Goal: Task Accomplishment & Management: Manage account settings

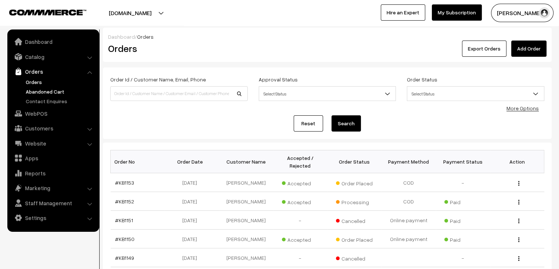
click at [47, 92] on link "Abandoned Cart" at bounding box center [60, 92] width 73 height 8
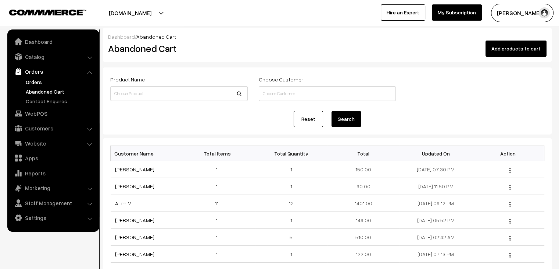
click at [43, 79] on link "Orders" at bounding box center [60, 82] width 73 height 8
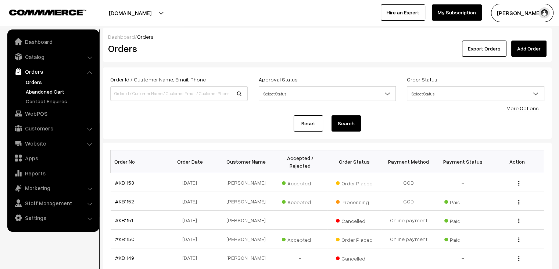
click at [42, 92] on link "Abandoned Cart" at bounding box center [60, 92] width 73 height 8
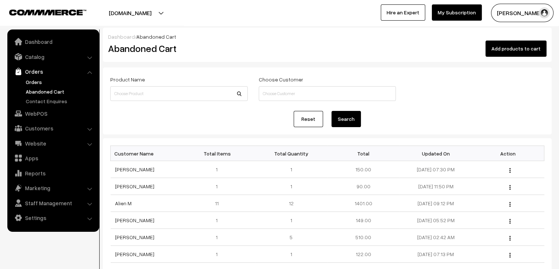
click at [44, 80] on link "Orders" at bounding box center [60, 82] width 73 height 8
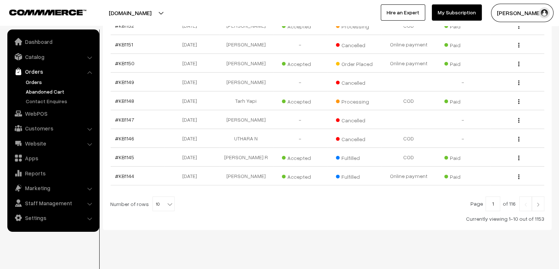
click at [56, 93] on link "Abandoned Cart" at bounding box center [60, 92] width 73 height 8
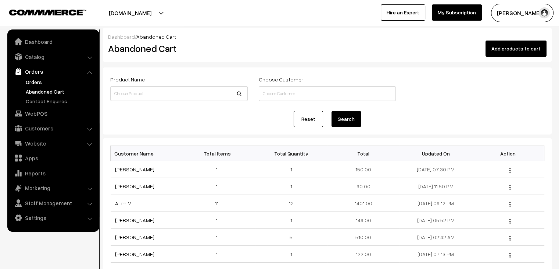
click at [35, 83] on link "Orders" at bounding box center [60, 82] width 73 height 8
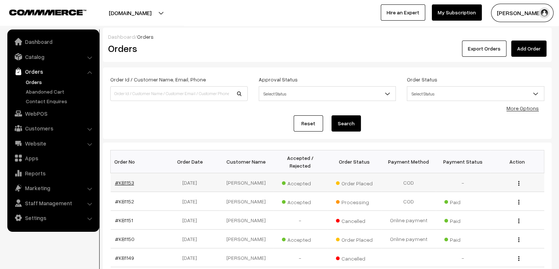
click at [130, 179] on link "#KB1153" at bounding box center [124, 182] width 19 height 6
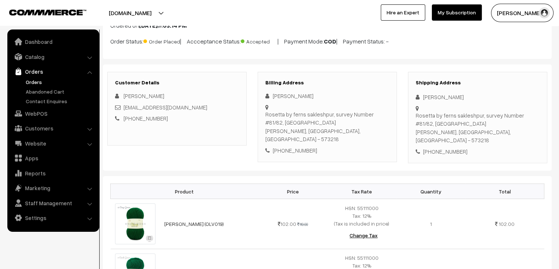
scroll to position [50, 0]
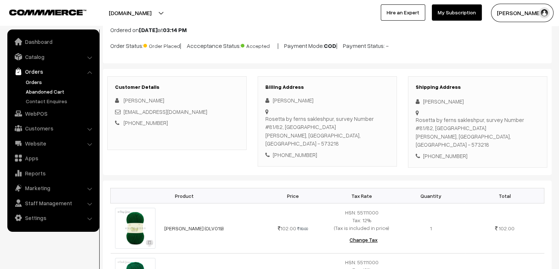
click at [56, 90] on link "Abandoned Cart" at bounding box center [60, 92] width 73 height 8
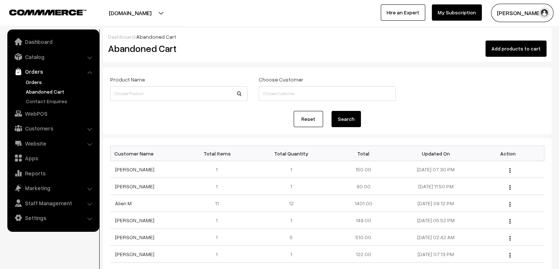
click at [31, 82] on link "Orders" at bounding box center [60, 82] width 73 height 8
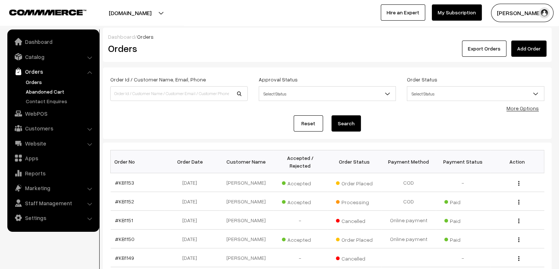
click at [40, 93] on link "Abandoned Cart" at bounding box center [60, 92] width 73 height 8
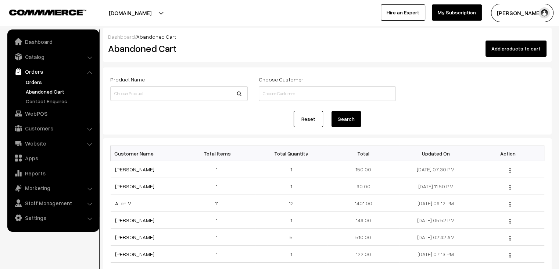
click at [34, 84] on link "Orders" at bounding box center [60, 82] width 73 height 8
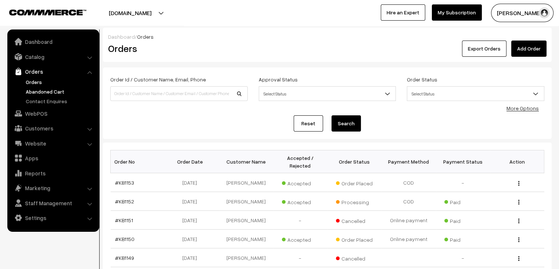
click at [69, 89] on link "Abandoned Cart" at bounding box center [60, 92] width 73 height 8
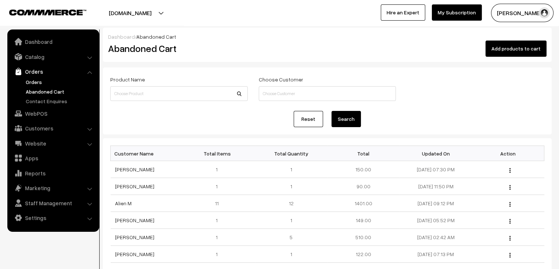
click at [28, 83] on link "Orders" at bounding box center [60, 82] width 73 height 8
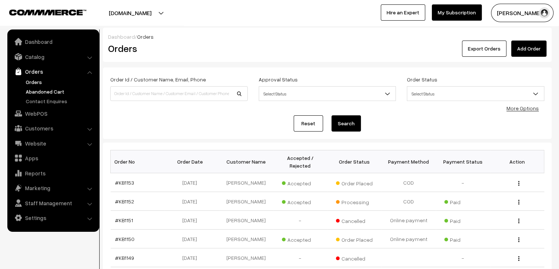
click at [40, 92] on link "Abandoned Cart" at bounding box center [60, 92] width 73 height 8
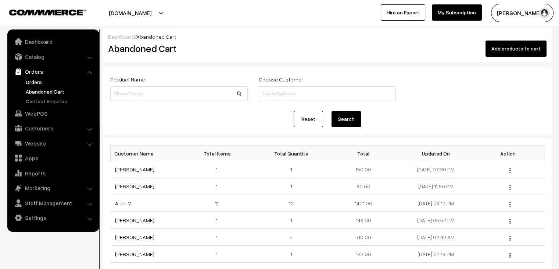
click link "Orders"
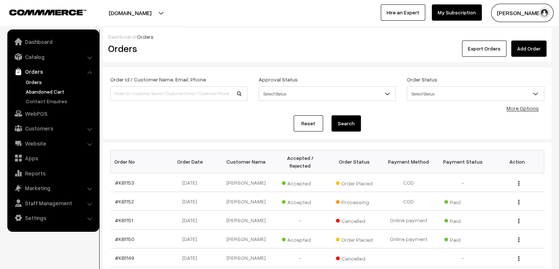
click at [54, 89] on link "Abandoned Cart" at bounding box center [60, 92] width 73 height 8
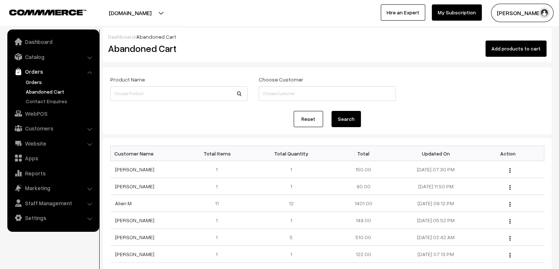
click at [36, 81] on link "Orders" at bounding box center [60, 82] width 73 height 8
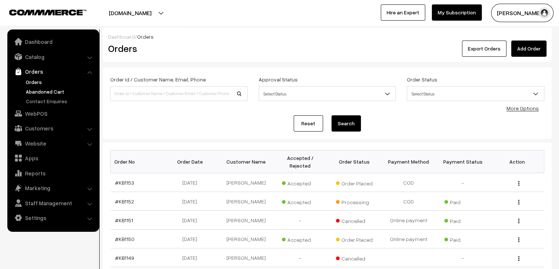
click at [60, 92] on link "Abandoned Cart" at bounding box center [60, 92] width 73 height 8
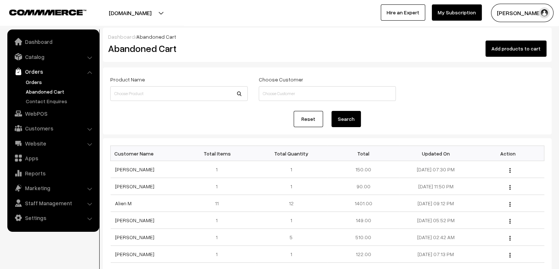
click at [35, 82] on link "Orders" at bounding box center [60, 82] width 73 height 8
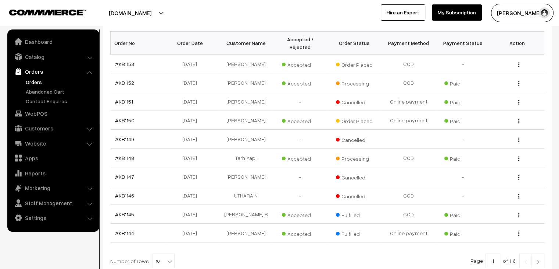
scroll to position [119, 0]
click at [166, 256] on b at bounding box center [169, 259] width 7 height 7
select select "60"
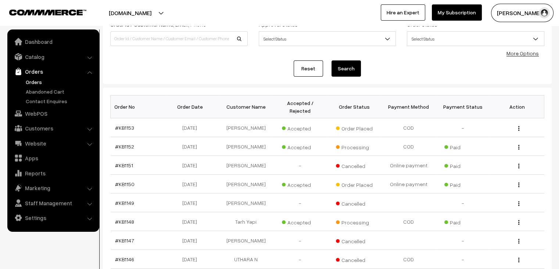
scroll to position [54, 0]
click at [46, 92] on link "Abandoned Cart" at bounding box center [60, 92] width 73 height 8
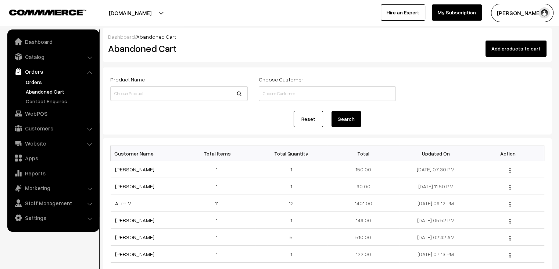
click at [35, 83] on link "Orders" at bounding box center [60, 82] width 73 height 8
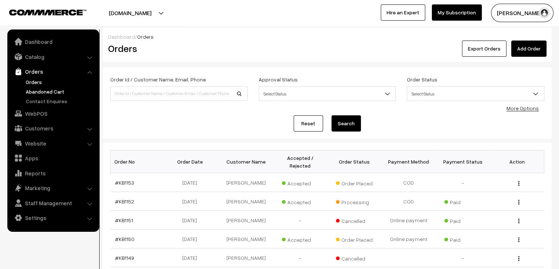
click at [37, 91] on link "Abandoned Cart" at bounding box center [60, 92] width 73 height 8
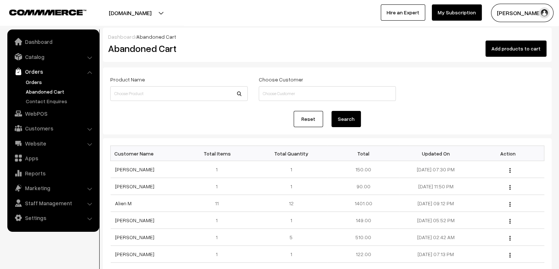
click at [34, 81] on link "Orders" at bounding box center [60, 82] width 73 height 8
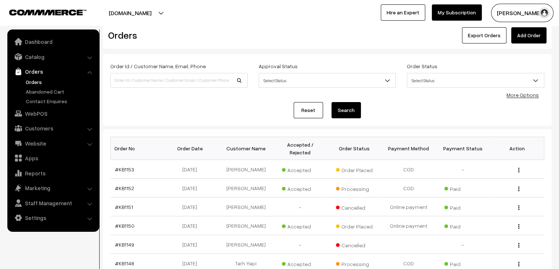
scroll to position [13, 0]
click at [126, 167] on link "#KB1153" at bounding box center [124, 170] width 19 height 6
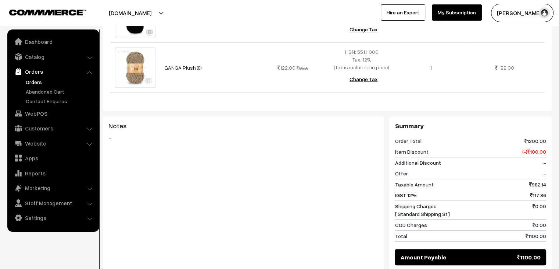
scroll to position [616, 0]
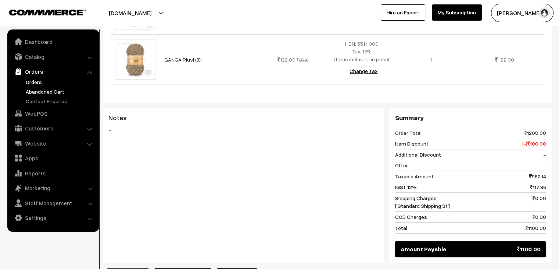
click at [54, 92] on link "Abandoned Cart" at bounding box center [60, 92] width 73 height 8
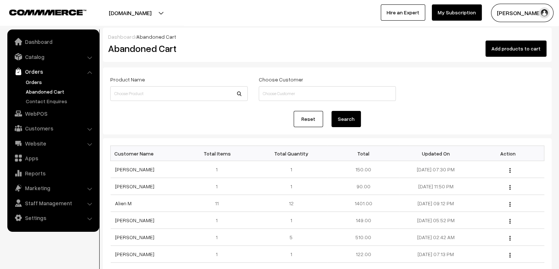
click at [39, 80] on link "Orders" at bounding box center [60, 82] width 73 height 8
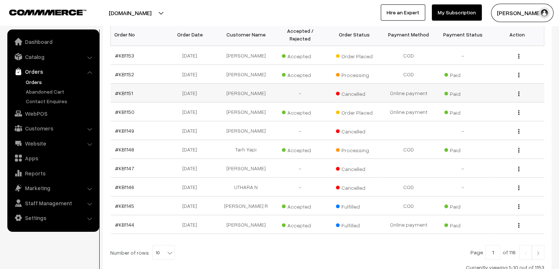
scroll to position [129, 0]
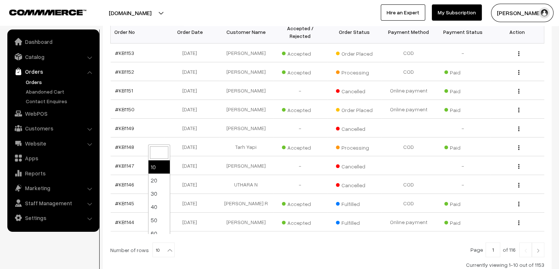
click at [166, 246] on b at bounding box center [169, 249] width 7 height 7
select select "100"
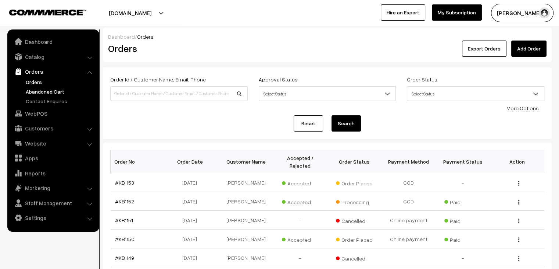
click at [49, 89] on link "Abandoned Cart" at bounding box center [60, 92] width 73 height 8
